Goal: Information Seeking & Learning: Find specific page/section

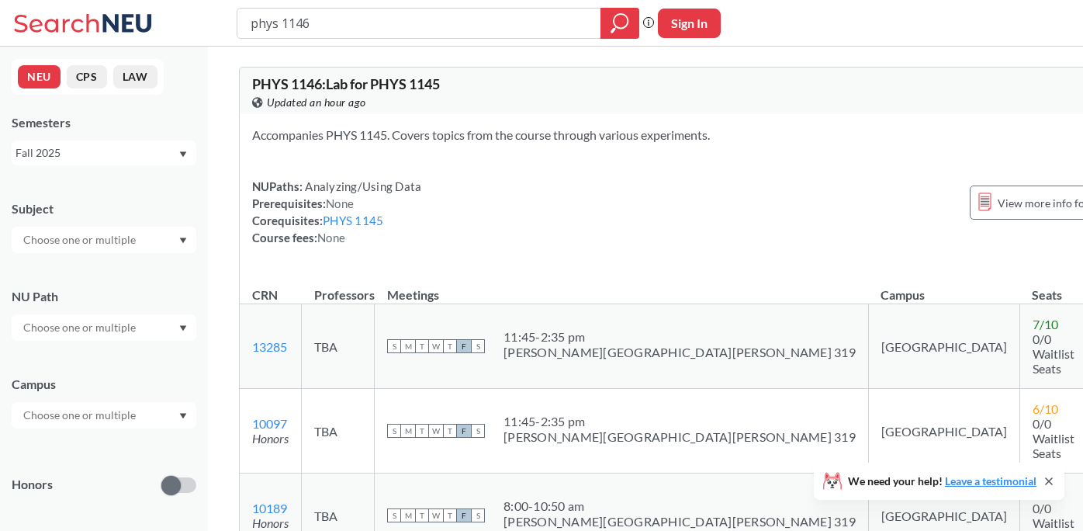
scroll to position [1000, 0]
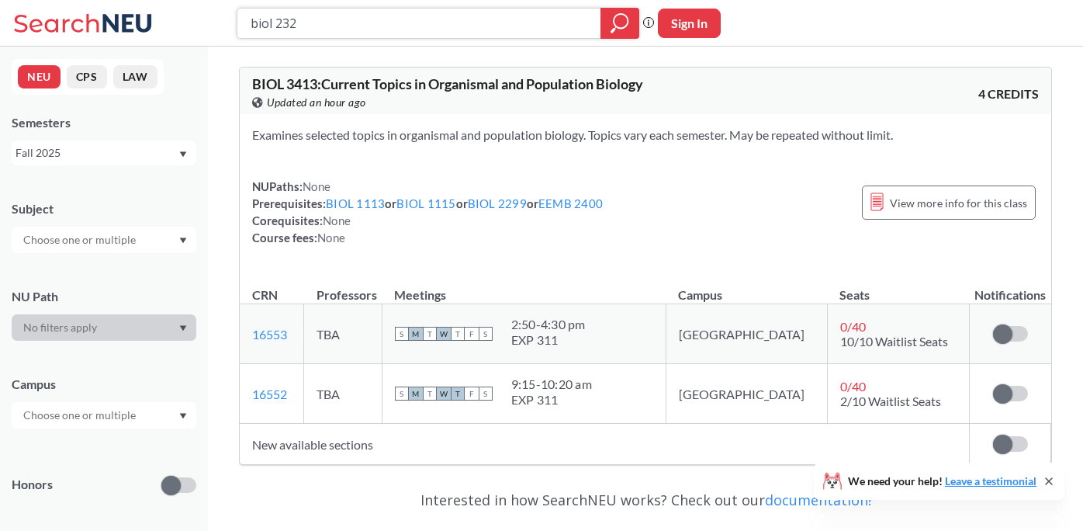
type input "biol 2327"
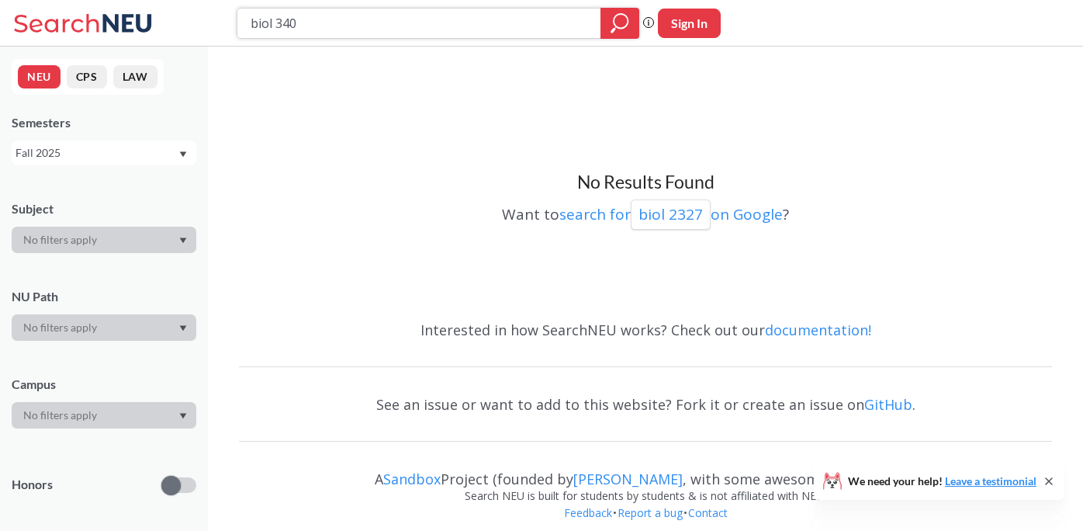
type input "biol 3401"
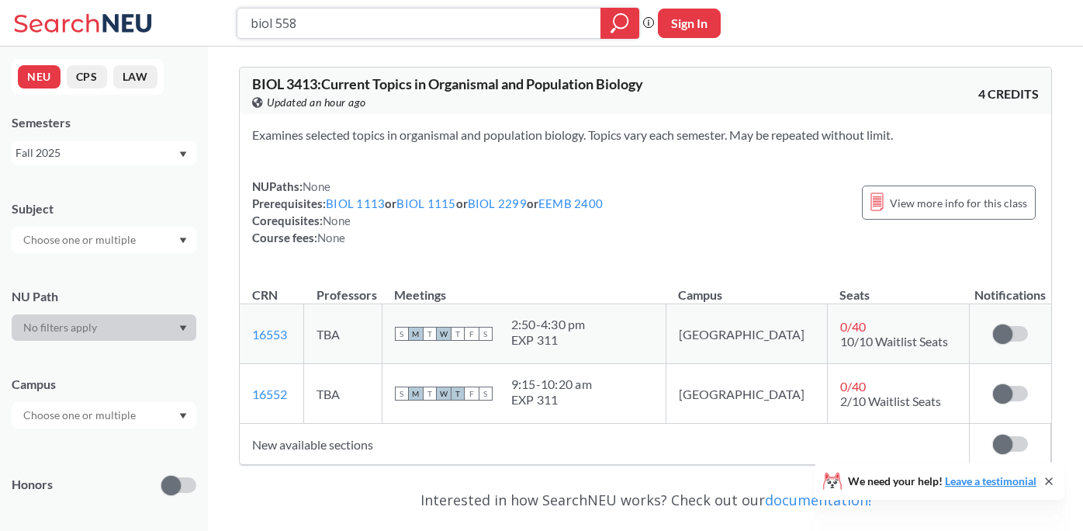
type input "biol 5585"
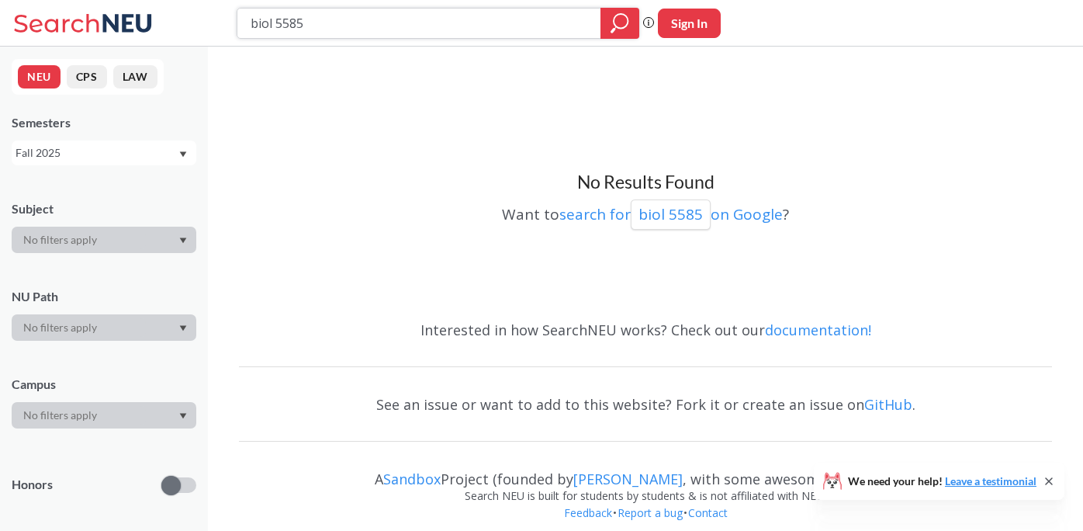
click at [266, 22] on input "biol 5585" at bounding box center [419, 23] width 341 height 26
click at [267, 22] on input "biol 5585" at bounding box center [419, 23] width 341 height 26
type input "eemb 2400"
click at [627, 16] on icon "magnifying glass" at bounding box center [620, 23] width 19 height 22
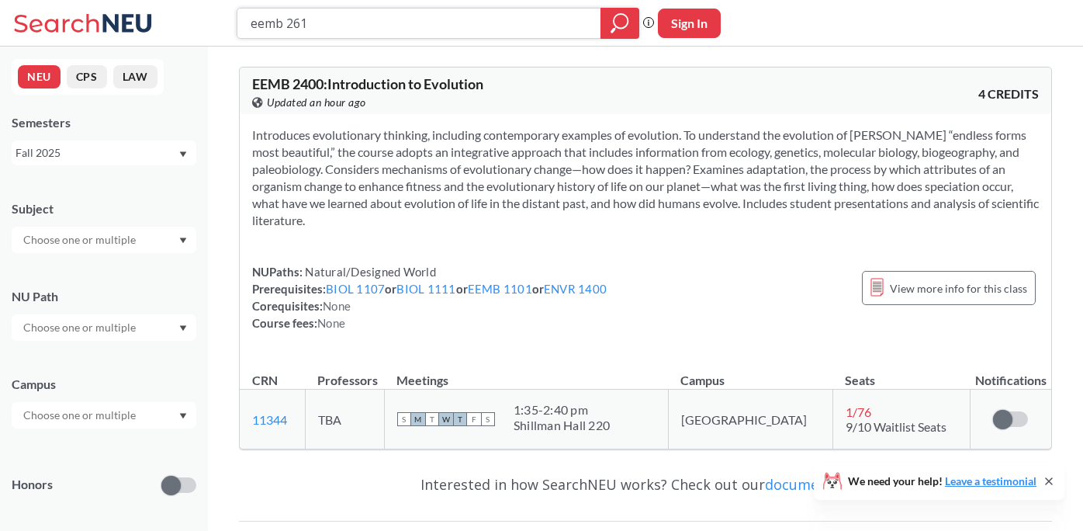
type input "eemb 2610"
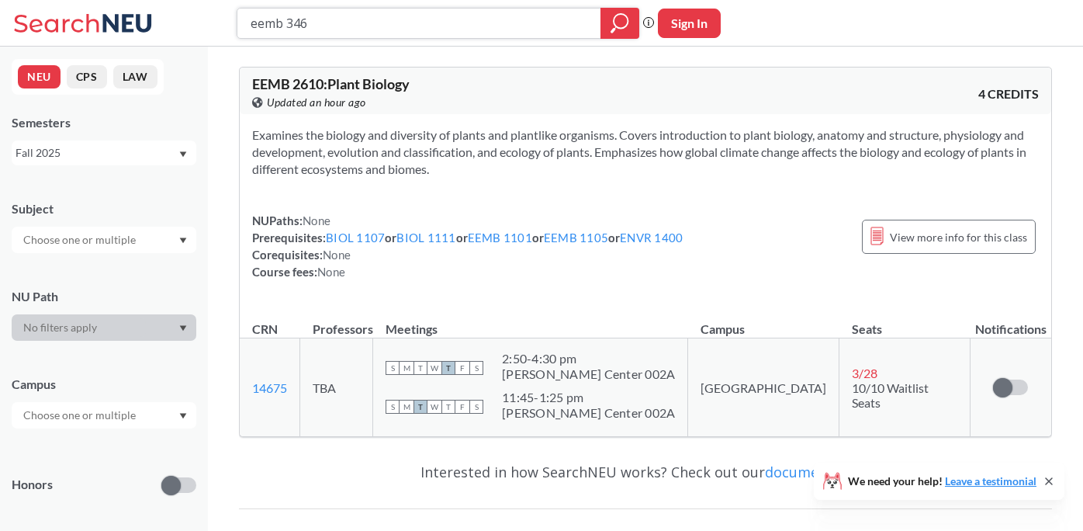
type input "eemb 3460"
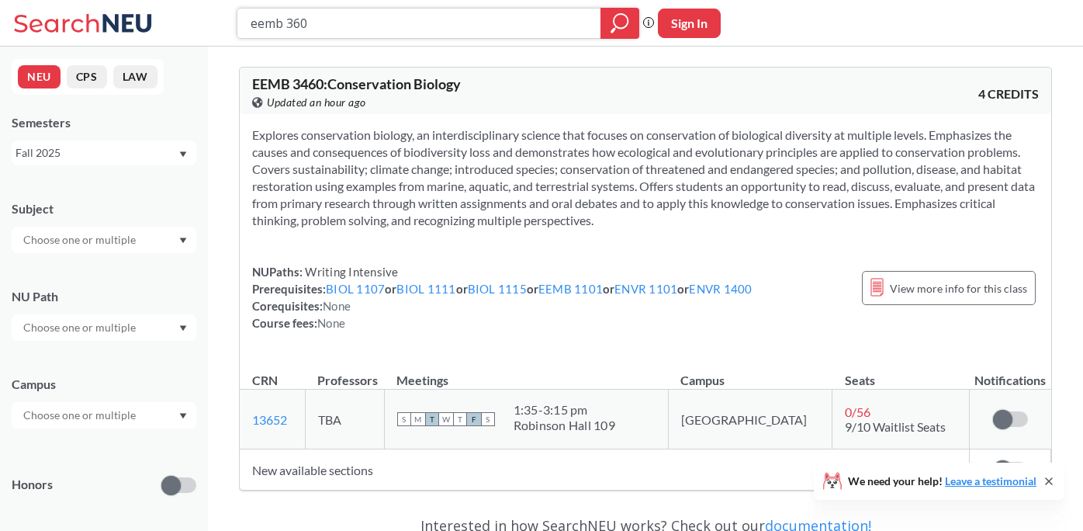
type input "eemb 3600"
